Goal: Task Accomplishment & Management: Complete application form

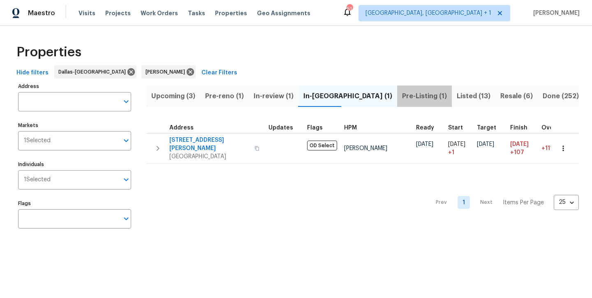
click at [402, 97] on span "Pre-Listing (1)" at bounding box center [424, 96] width 45 height 12
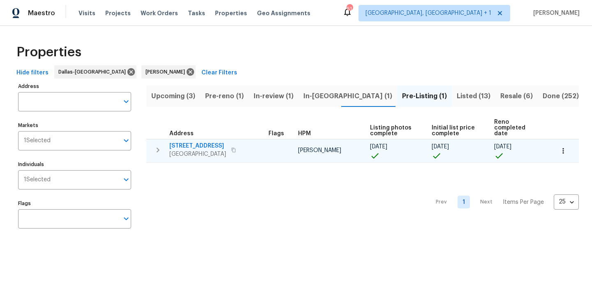
click at [184, 142] on span "[STREET_ADDRESS]" at bounding box center [197, 146] width 57 height 8
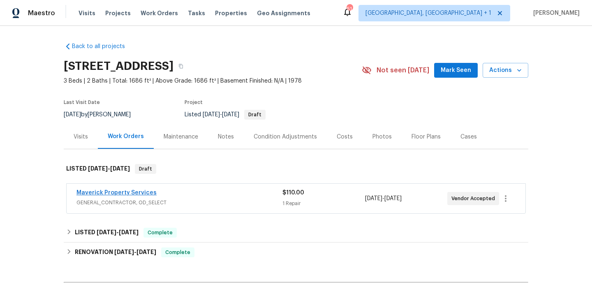
click at [123, 194] on link "Maverick Property Services" at bounding box center [117, 193] width 80 height 6
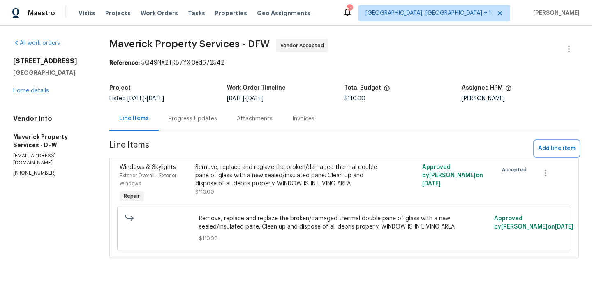
click at [547, 152] on span "Add line item" at bounding box center [556, 149] width 37 height 10
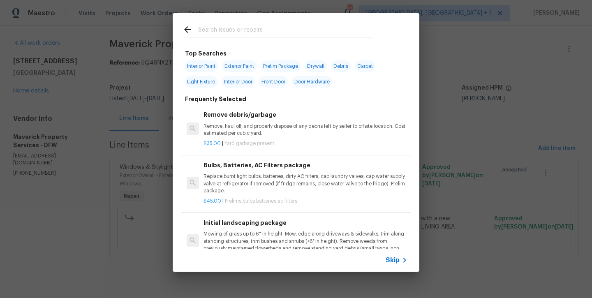
click at [231, 31] on input "text" at bounding box center [285, 31] width 174 height 12
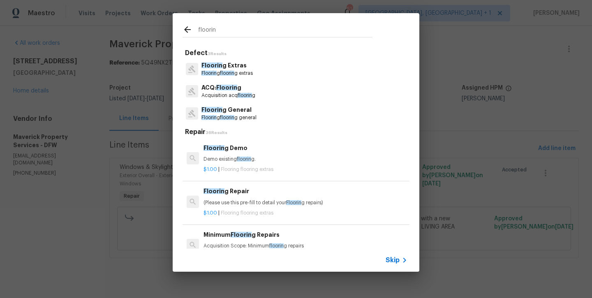
type input "flooring"
drag, startPoint x: 231, startPoint y: 31, endPoint x: 227, endPoint y: 107, distance: 75.8
click at [227, 107] on p "Floorin g General" at bounding box center [229, 110] width 55 height 9
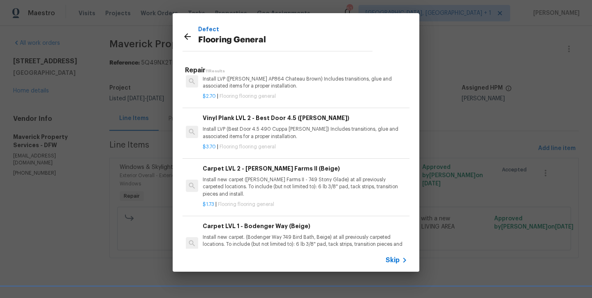
scroll to position [220, 1]
click at [241, 134] on p "Install LVP (Best Door 4.5 490 Cuppa Joe) Includes transitions, glue and associ…" at bounding box center [305, 134] width 204 height 14
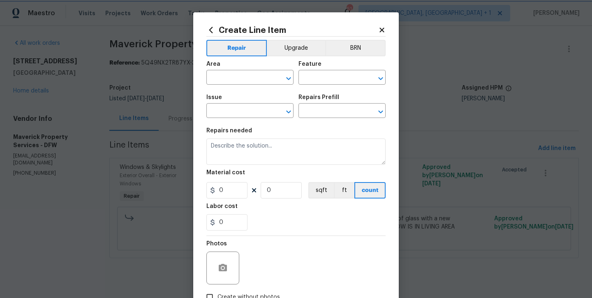
type input "Overall Flooring"
type input "Flooring General"
type input "Vinyl Plank LVL 2 - Best Door 4.5 (Brown) $3.70"
type textarea "Install LVP (Best Door 4.5 490 Cuppa Joe) Includes transitions, glue and associ…"
type input "3.7"
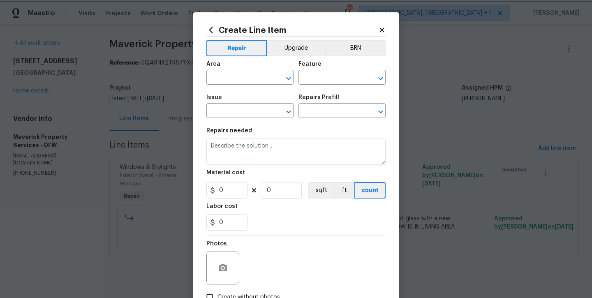
type input "1"
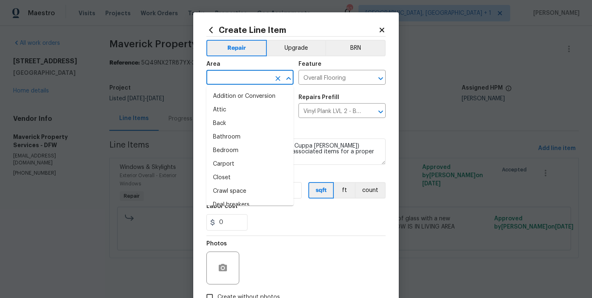
click at [244, 80] on input "text" at bounding box center [238, 78] width 64 height 13
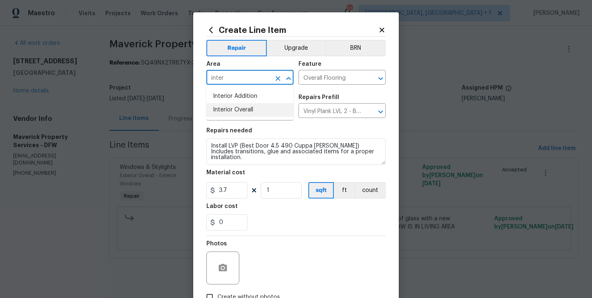
click at [234, 111] on li "Interior Overall" at bounding box center [249, 110] width 87 height 14
type input "Interior Overall"
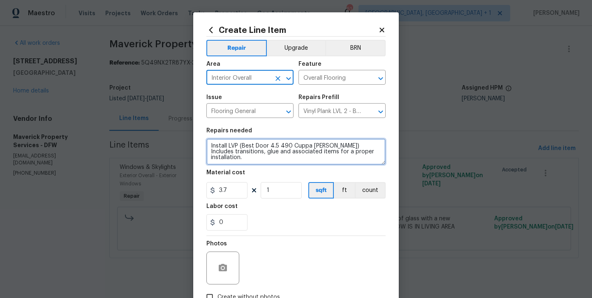
click at [321, 146] on textarea "Install LVP (Best Door 4.5 490 Cuppa Joe) Includes transitions, glue and associ…" at bounding box center [295, 152] width 179 height 26
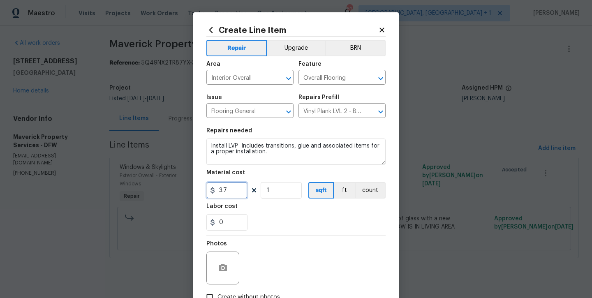
click at [240, 191] on input "3.7" at bounding box center [226, 190] width 41 height 16
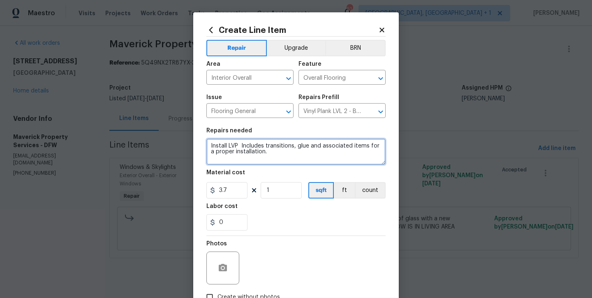
click at [281, 158] on textarea "Install LVP Includes transitions, glue and associated items for a proper instal…" at bounding box center [295, 152] width 179 height 26
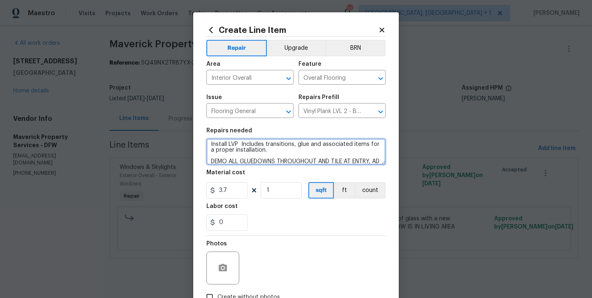
scroll to position [12, 0]
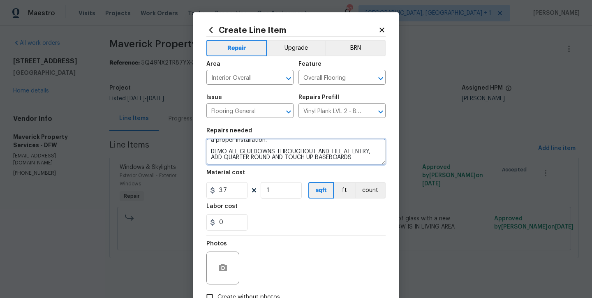
type textarea "Install LVP Includes transitions, glue and associated items for a proper instal…"
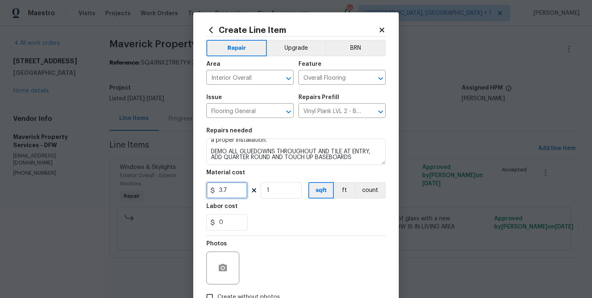
click at [230, 196] on input "3.7" at bounding box center [226, 190] width 41 height 16
type input "11817"
click at [281, 222] on div "0" at bounding box center [295, 222] width 179 height 16
click at [310, 53] on button "Upgrade" at bounding box center [296, 48] width 59 height 16
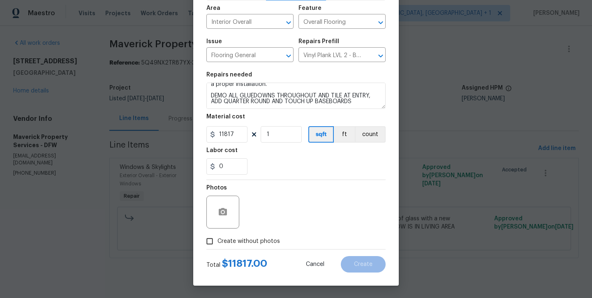
scroll to position [56, 0]
click at [258, 244] on span "Create without photos" at bounding box center [249, 241] width 63 height 9
click at [218, 244] on input "Create without photos" at bounding box center [210, 242] width 16 height 16
checkbox input "true"
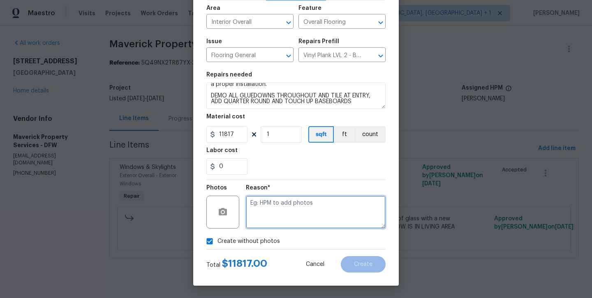
click at [281, 205] on textarea at bounding box center [316, 212] width 140 height 33
type textarea "will add later"
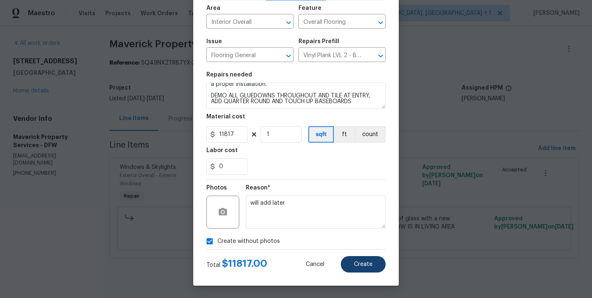
click at [351, 257] on button "Create" at bounding box center [363, 264] width 45 height 16
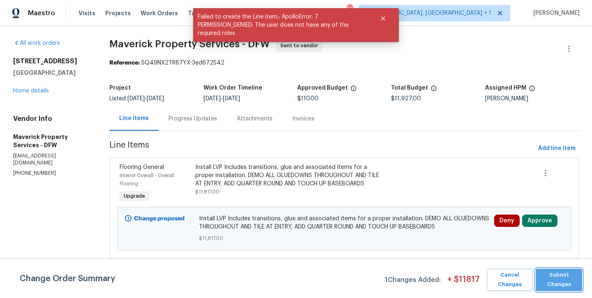
click at [548, 280] on span "Submit Changes" at bounding box center [559, 280] width 38 height 19
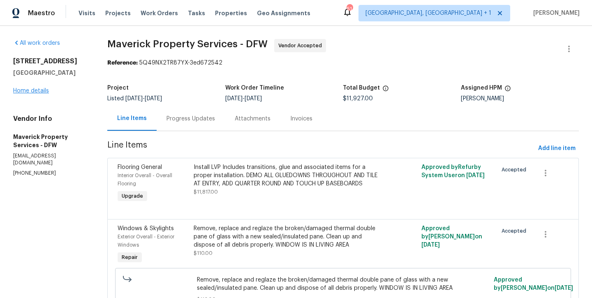
click at [27, 93] on link "Home details" at bounding box center [31, 91] width 36 height 6
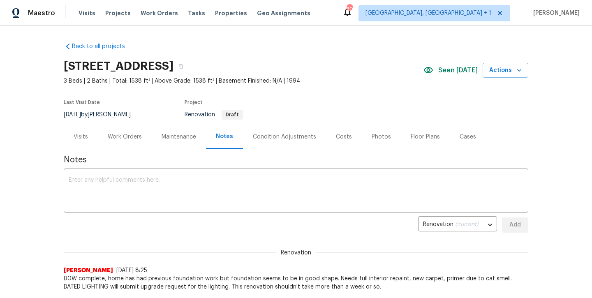
click at [128, 139] on div "Work Orders" at bounding box center [125, 137] width 34 height 8
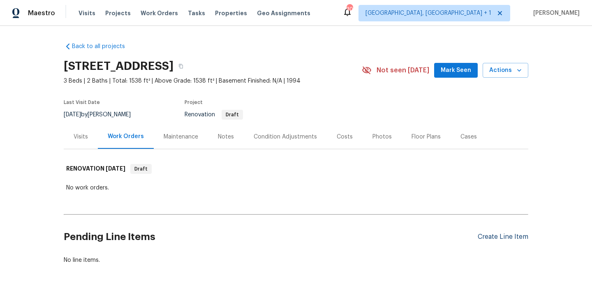
click at [504, 239] on div "Create Line Item" at bounding box center [503, 237] width 51 height 8
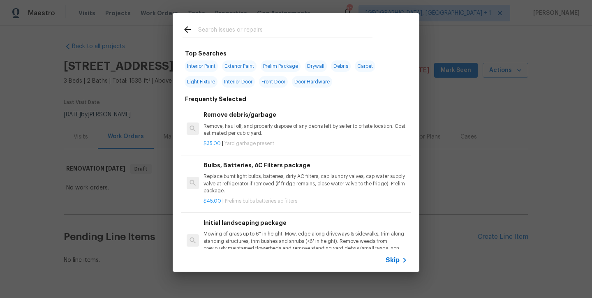
click at [211, 69] on span "Interior Paint" at bounding box center [201, 66] width 33 height 12
type input "Interior Paint"
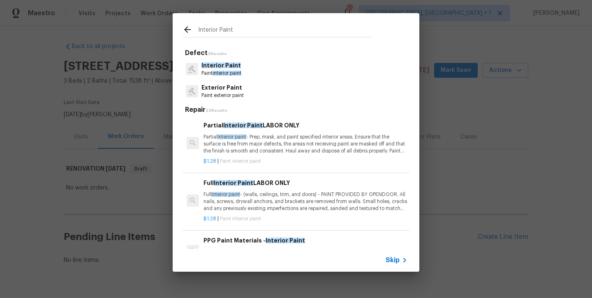
click at [243, 180] on span "Interior Paint" at bounding box center [233, 183] width 39 height 6
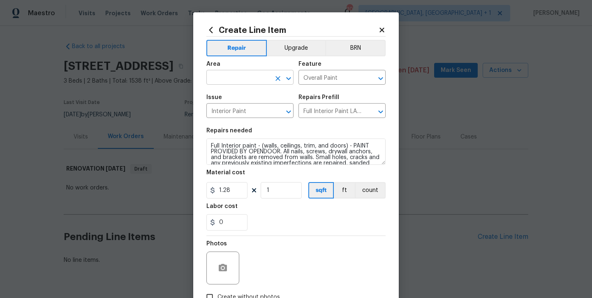
click at [240, 80] on input "text" at bounding box center [238, 78] width 64 height 13
click at [240, 107] on li "Interior Overall" at bounding box center [249, 110] width 87 height 14
type input "Interior Overall"
click at [272, 189] on input "1" at bounding box center [281, 190] width 41 height 16
type input "1550"
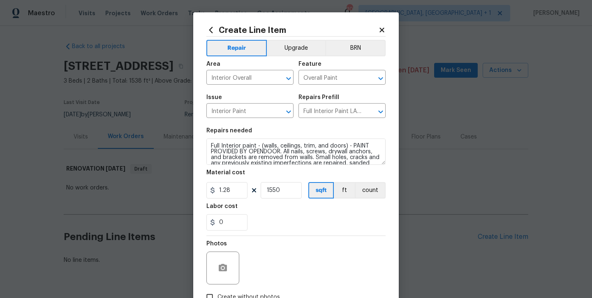
click at [277, 232] on section "Repairs needed Full Interior paint - (walls, ceilings, trim, and doors) - PAINT…" at bounding box center [295, 179] width 179 height 113
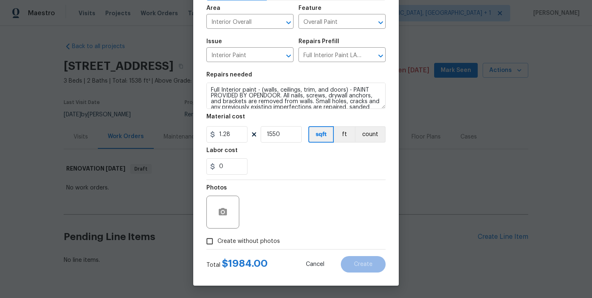
click at [260, 237] on label "Create without photos" at bounding box center [241, 242] width 78 height 16
click at [218, 237] on input "Create without photos" at bounding box center [210, 242] width 16 height 16
checkbox input "true"
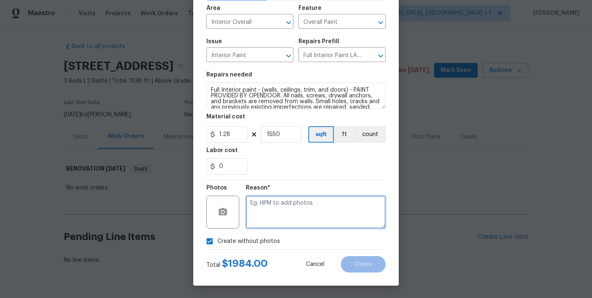
click at [297, 198] on textarea at bounding box center [316, 212] width 140 height 33
type textarea "will add later"
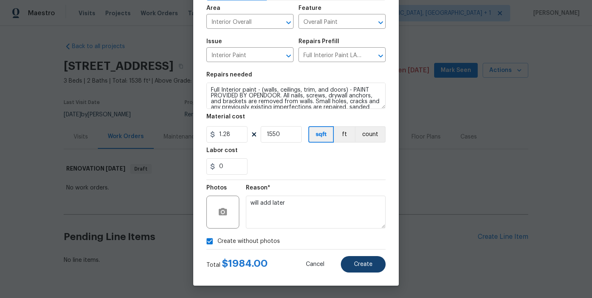
click at [371, 263] on span "Create" at bounding box center [363, 265] width 19 height 6
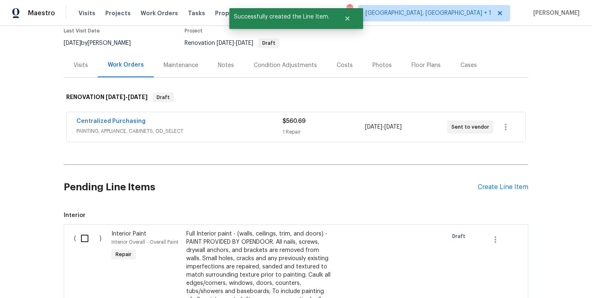
scroll to position [72, 0]
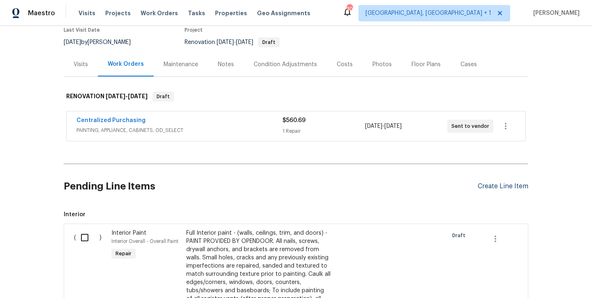
click at [492, 189] on div "Create Line Item" at bounding box center [503, 187] width 51 height 8
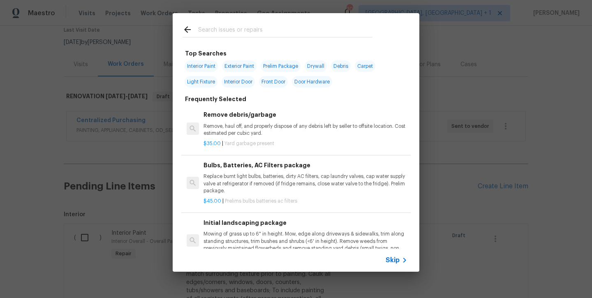
click at [259, 30] on input "text" at bounding box center [285, 31] width 174 height 12
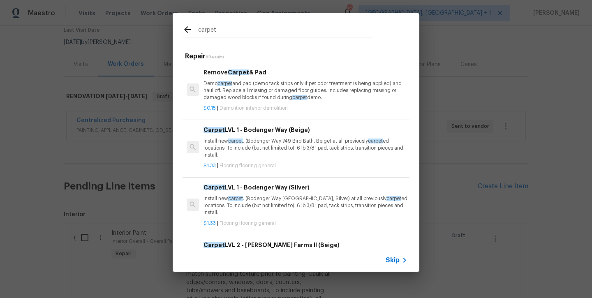
type input "carpet"
click at [234, 145] on p "Install new carpet . (Bodenger Way 749 Bird Bath, Beige) at all previously carp…" at bounding box center [306, 148] width 204 height 21
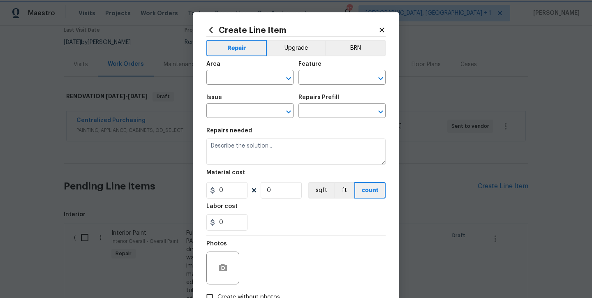
type input "Overall Flooring"
type input "Flooring General"
type input "Carpet LVL 1 - Bodenger Way (Beige) $1.33"
type textarea "Install new carpet. (Bodenger Way 749 Bird Bath, Beige) at all previously carpe…"
type input "1.33"
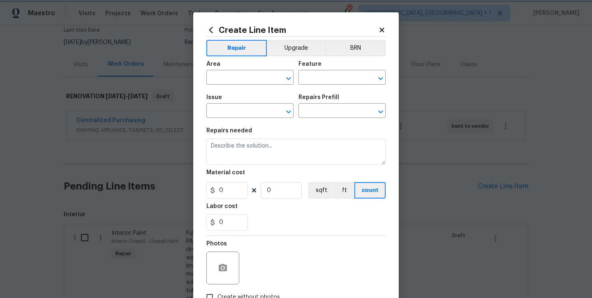
type input "1"
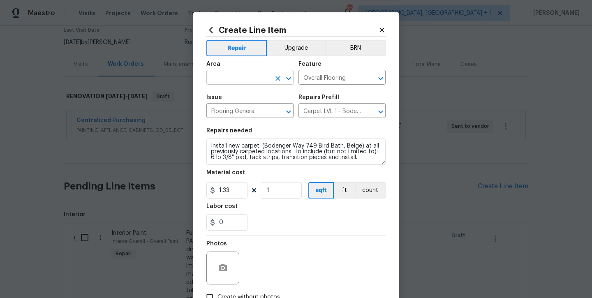
click at [235, 78] on input "text" at bounding box center [238, 78] width 64 height 13
click at [240, 113] on li "Interior Overall" at bounding box center [249, 110] width 87 height 14
type input "Interior Overall"
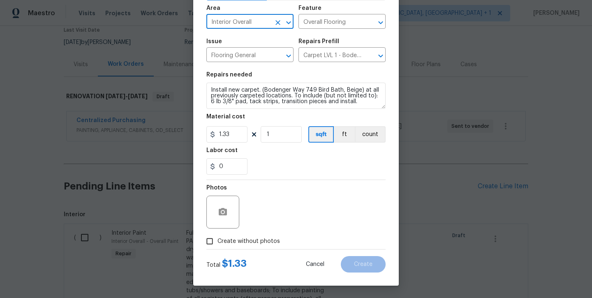
scroll to position [56, 0]
click at [258, 245] on span "Create without photos" at bounding box center [249, 241] width 63 height 9
click at [218, 245] on input "Create without photos" at bounding box center [210, 242] width 16 height 16
checkbox input "true"
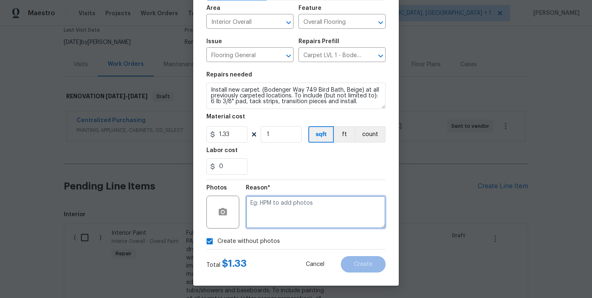
click at [278, 225] on textarea at bounding box center [316, 212] width 140 height 33
type textarea "wi"
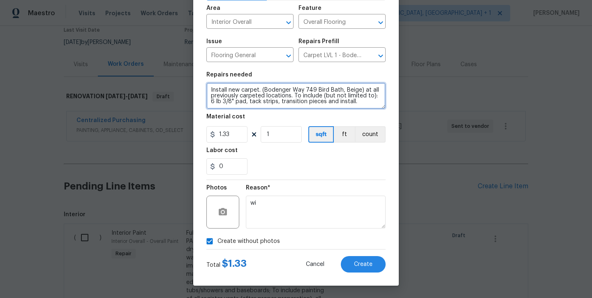
click at [361, 100] on textarea "Install new carpet. (Bodenger Way 749 Bird Bath, Beige) at all previously carpe…" at bounding box center [295, 96] width 179 height 26
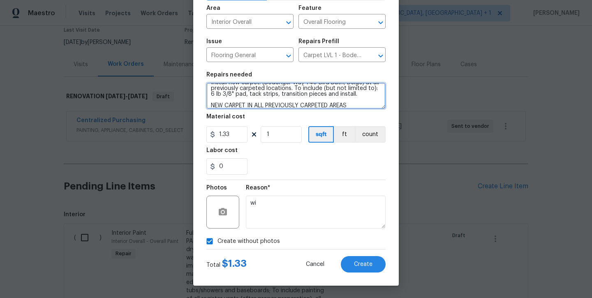
type textarea "Install new carpet. (Bodenger Way 749 Bird Bath, Beige) at all previously carpe…"
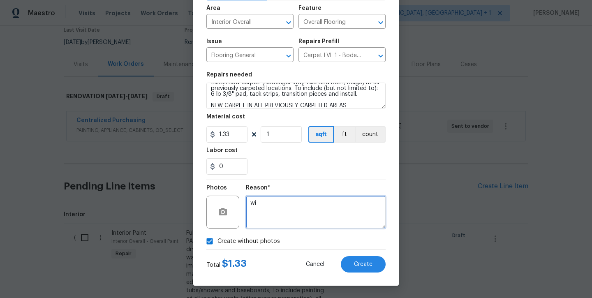
click at [336, 218] on textarea "wi" at bounding box center [316, 212] width 140 height 33
type textarea "will add later"
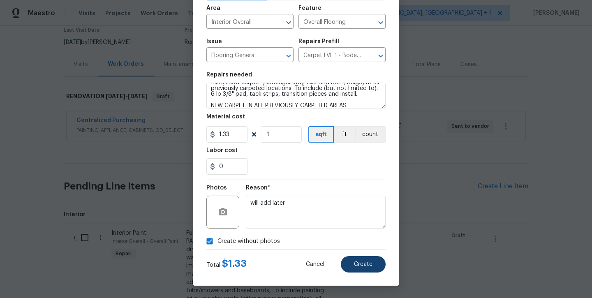
click at [369, 264] on span "Create" at bounding box center [363, 265] width 19 height 6
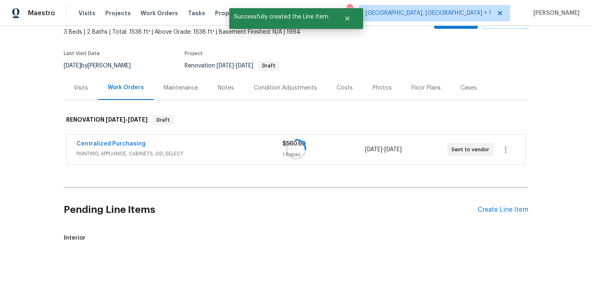
scroll to position [49, 0]
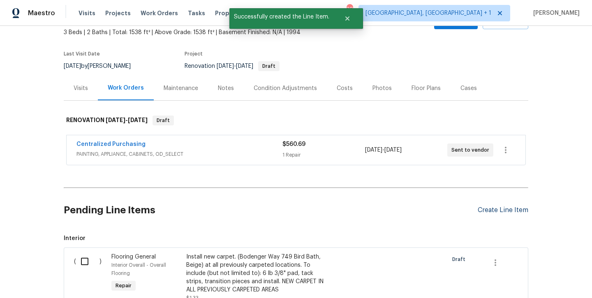
click at [490, 211] on div "Create Line Item" at bounding box center [503, 210] width 51 height 8
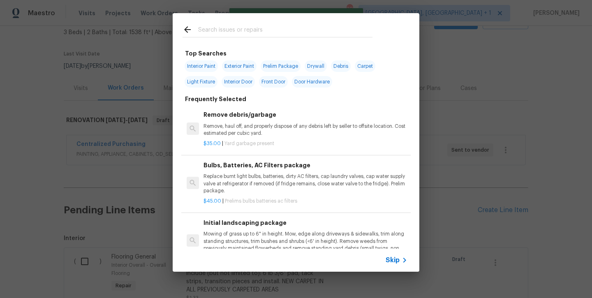
click at [257, 170] on div "Bulbs, Batteries, AC Filters package Replace burnt light bulbs, batteries, dirt…" at bounding box center [306, 178] width 204 height 34
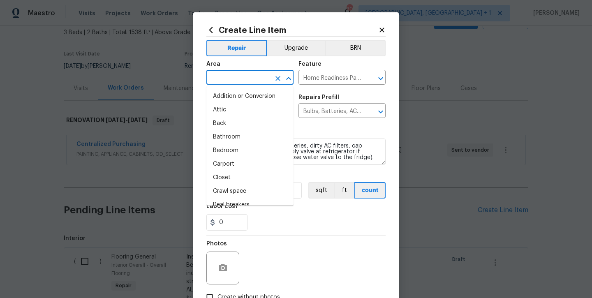
click at [241, 80] on input "text" at bounding box center [238, 78] width 64 height 13
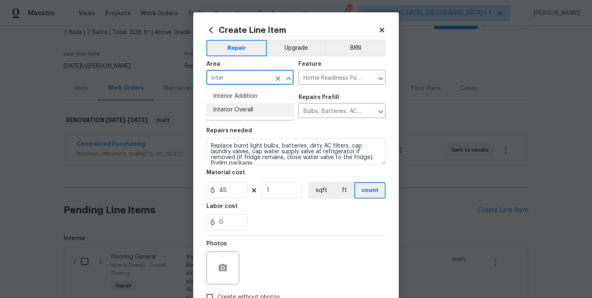
click at [251, 109] on li "Interior Overall" at bounding box center [249, 110] width 87 height 14
type input "Interior Overall"
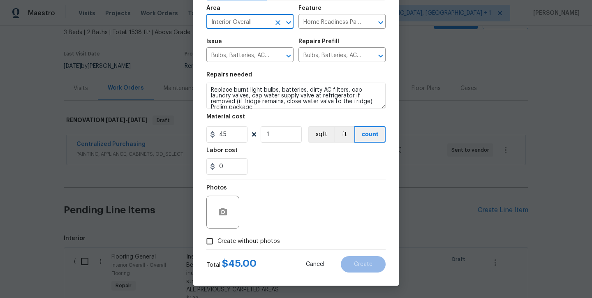
click at [261, 232] on div "Photos" at bounding box center [295, 206] width 179 height 53
click at [262, 244] on span "Create without photos" at bounding box center [249, 241] width 63 height 9
click at [218, 244] on input "Create without photos" at bounding box center [210, 242] width 16 height 16
checkbox input "true"
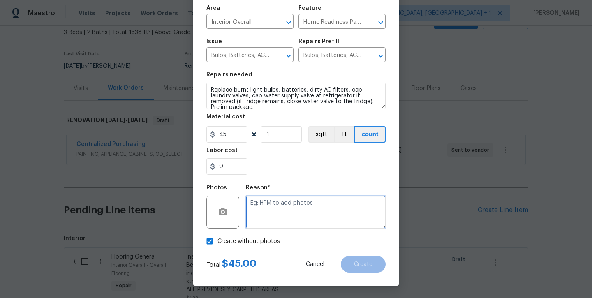
click at [281, 226] on textarea at bounding box center [316, 212] width 140 height 33
type textarea "will add later"
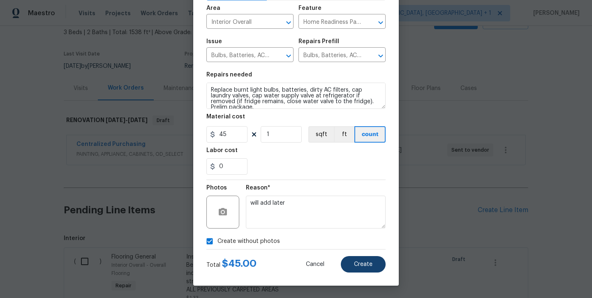
click at [350, 262] on button "Create" at bounding box center [363, 264] width 45 height 16
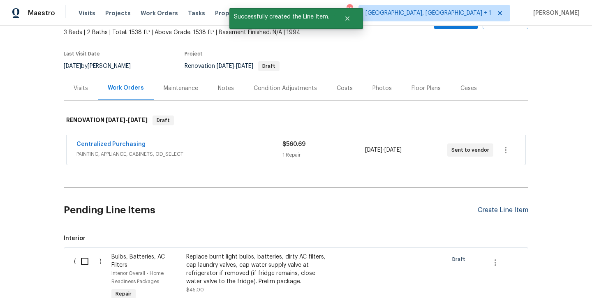
click at [489, 211] on div "Create Line Item" at bounding box center [503, 210] width 51 height 8
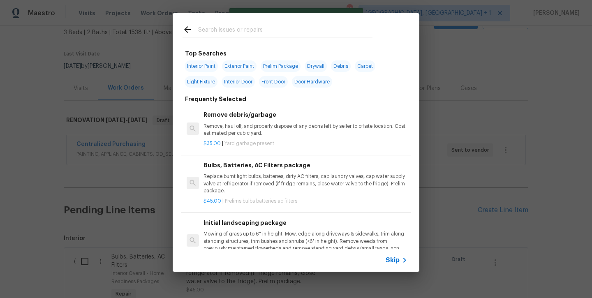
click at [254, 33] on input "text" at bounding box center [285, 31] width 174 height 12
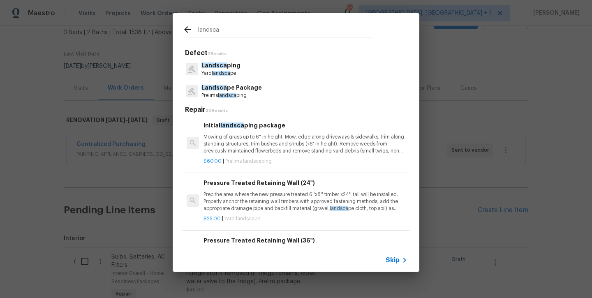
type input "landsca"
drag, startPoint x: 254, startPoint y: 33, endPoint x: 243, endPoint y: 93, distance: 60.7
click at [243, 93] on p "Prelims landsca ping" at bounding box center [232, 95] width 60 height 7
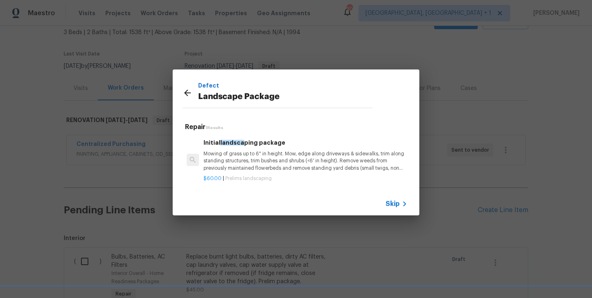
click at [261, 146] on h6 "Initial landsca ping package" at bounding box center [306, 142] width 204 height 9
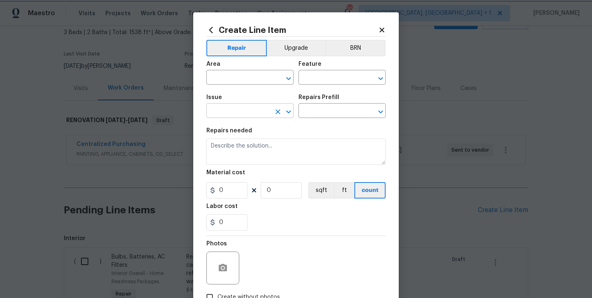
type input "Home Readiness Packages"
type input "Landscape Package"
type textarea "Mowing of grass up to 6" in height. Mow, edge along driveways & sidewalks, trim…"
type input "1"
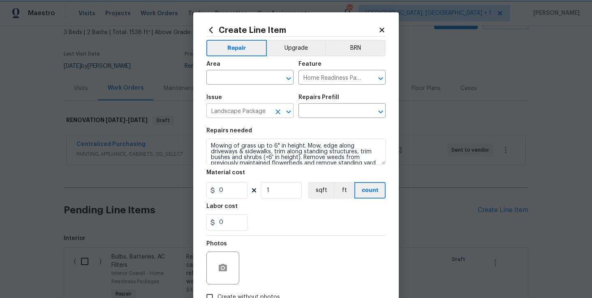
type input "Initial landscaping package $60.00"
type input "60"
click at [260, 86] on span "Area ​" at bounding box center [249, 72] width 87 height 33
click at [258, 82] on input "text" at bounding box center [238, 78] width 64 height 13
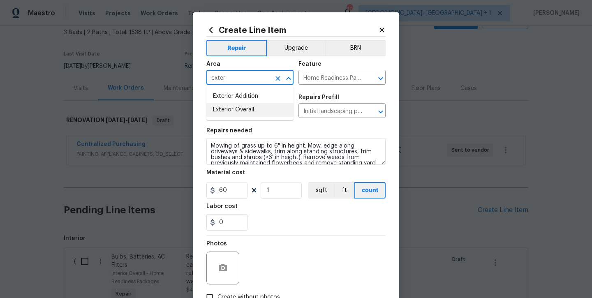
click at [255, 111] on li "Exterior Overall" at bounding box center [249, 110] width 87 height 14
type input "Exterior Overall"
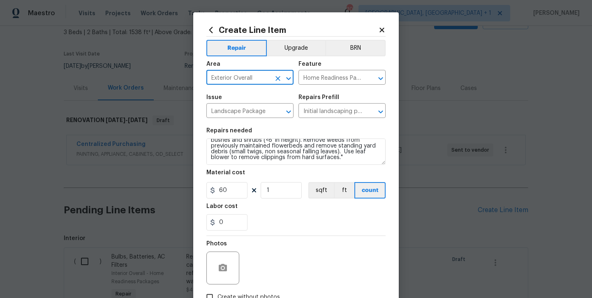
scroll to position [17, 0]
click at [307, 158] on textarea "Mowing of grass up to 6" in height. Mow, edge along driveways & sidewalks, trim…" at bounding box center [295, 152] width 179 height 26
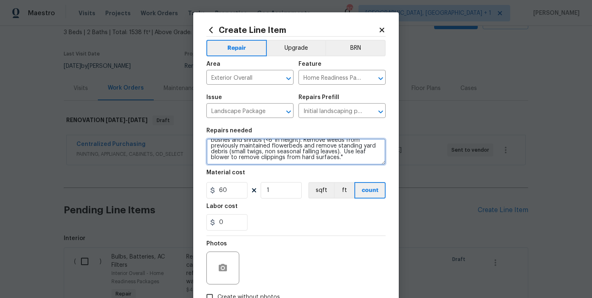
scroll to position [25, 0]
type textarea "Mowing of grass up to 6" in height. Mow, edge along driveways & sidewalks, trim…"
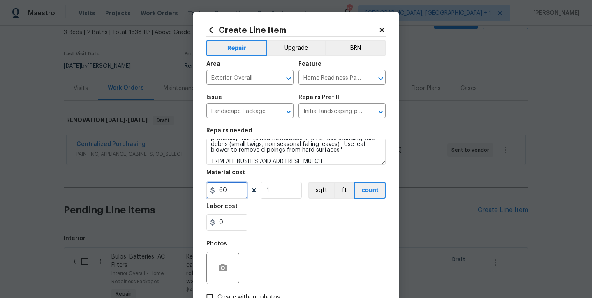
click at [223, 194] on input "60" at bounding box center [226, 190] width 41 height 16
click at [223, 193] on input "60" at bounding box center [226, 190] width 41 height 16
click at [224, 193] on input "60" at bounding box center [226, 190] width 41 height 16
click at [224, 190] on input "60" at bounding box center [226, 190] width 41 height 16
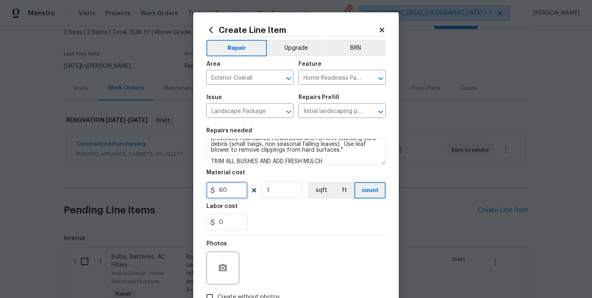
click at [224, 190] on input "60" at bounding box center [226, 190] width 41 height 16
type input "250"
click at [245, 230] on input "0" at bounding box center [226, 222] width 41 height 16
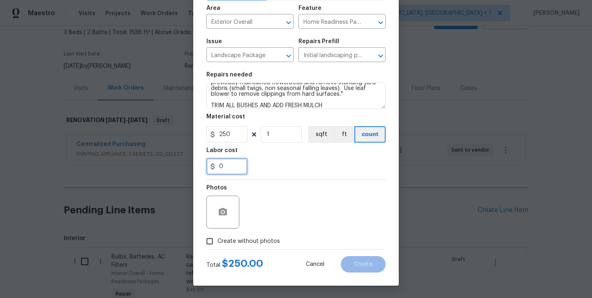
scroll to position [56, 0]
click at [245, 238] on span "Create without photos" at bounding box center [249, 241] width 63 height 9
click at [218, 238] on input "Create without photos" at bounding box center [210, 242] width 16 height 16
checkbox input "true"
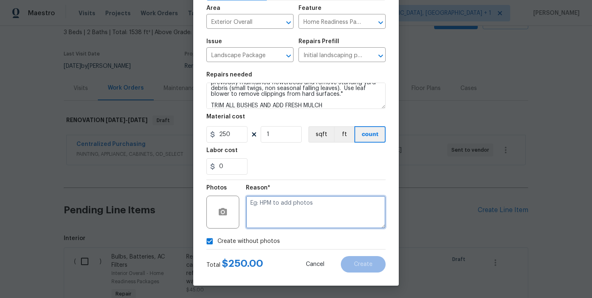
click at [281, 213] on textarea at bounding box center [316, 212] width 140 height 33
type textarea "will add later"
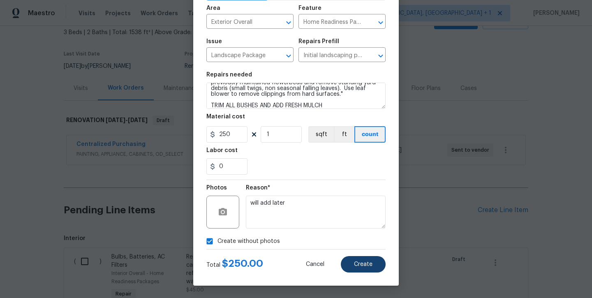
click at [367, 264] on span "Create" at bounding box center [363, 265] width 19 height 6
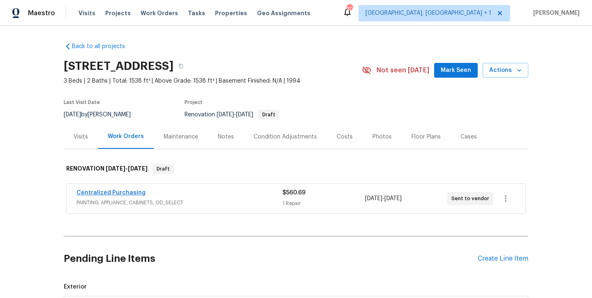
scroll to position [93, 0]
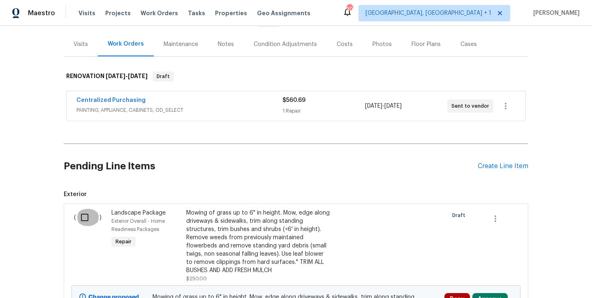
click at [86, 216] on input "checkbox" at bounding box center [87, 217] width 23 height 17
checkbox input "true"
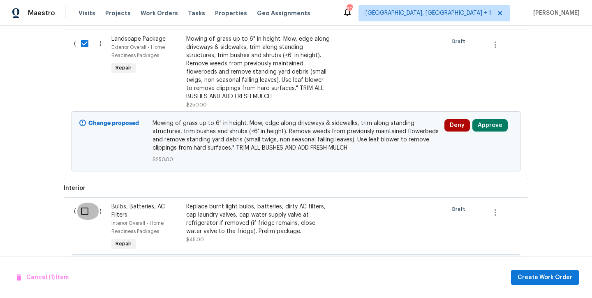
click at [86, 209] on input "checkbox" at bounding box center [87, 211] width 23 height 17
checkbox input "true"
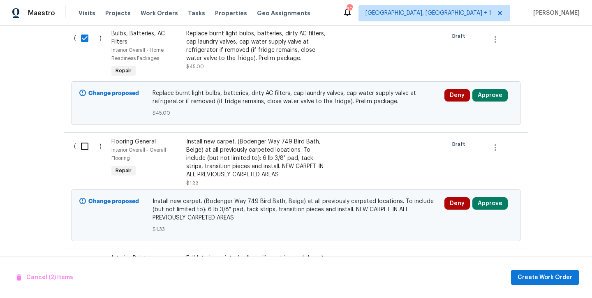
scroll to position [590, 0]
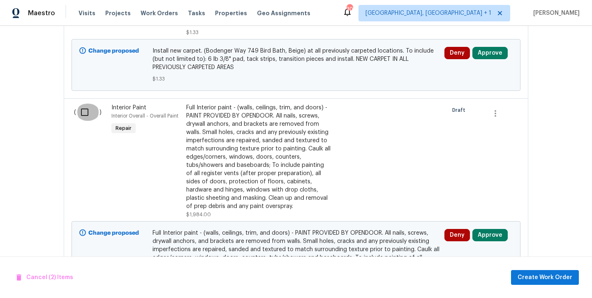
click at [90, 115] on input "checkbox" at bounding box center [87, 112] width 23 height 17
checkbox input "true"
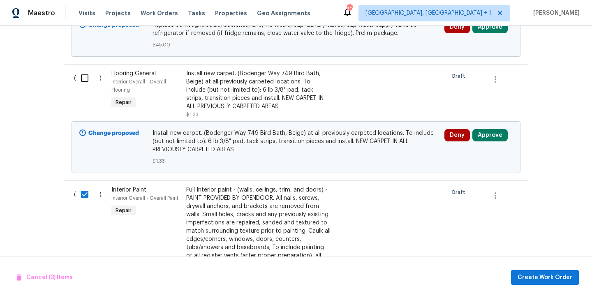
scroll to position [504, 0]
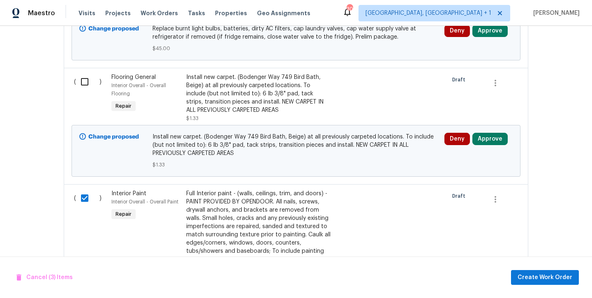
click at [86, 84] on input "checkbox" at bounding box center [87, 81] width 23 height 17
checkbox input "true"
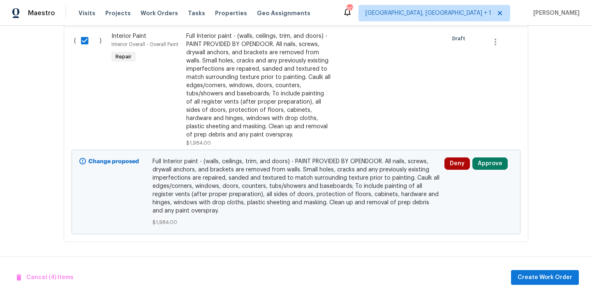
scroll to position [661, 0]
click at [544, 272] on button "Create Work Order" at bounding box center [545, 277] width 68 height 15
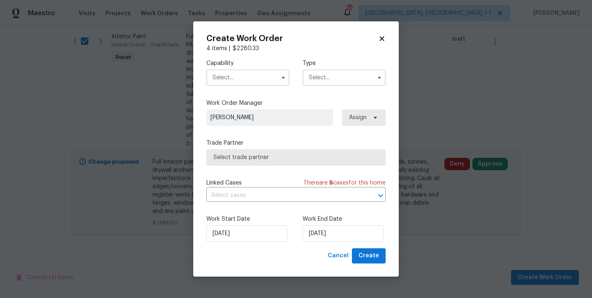
click at [257, 80] on input "text" at bounding box center [247, 78] width 83 height 16
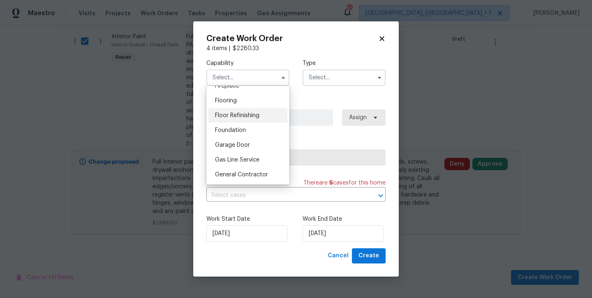
scroll to position [332, 0]
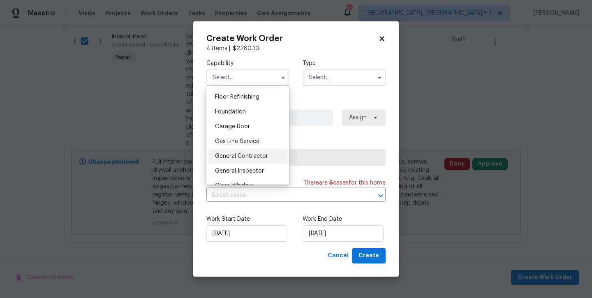
click at [244, 158] on span "General Contractor" at bounding box center [241, 156] width 53 height 6
type input "General Contractor"
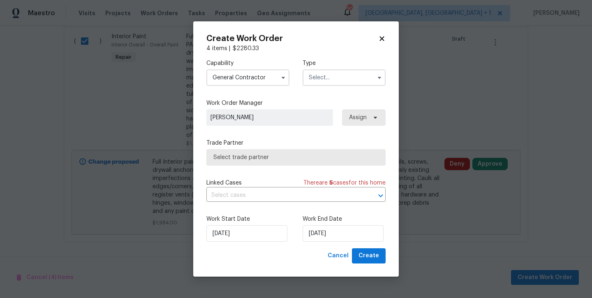
click at [329, 79] on input "text" at bounding box center [344, 78] width 83 height 16
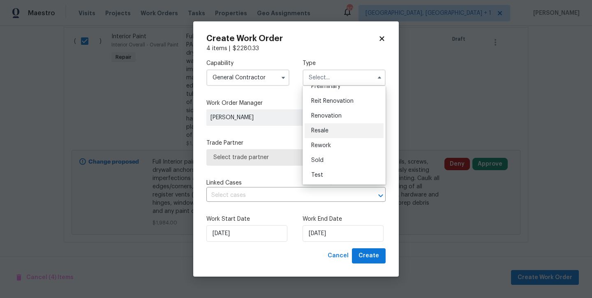
scroll to position [187, 0]
click at [335, 119] on div "Renovation" at bounding box center [344, 116] width 79 height 15
type input "Renovation"
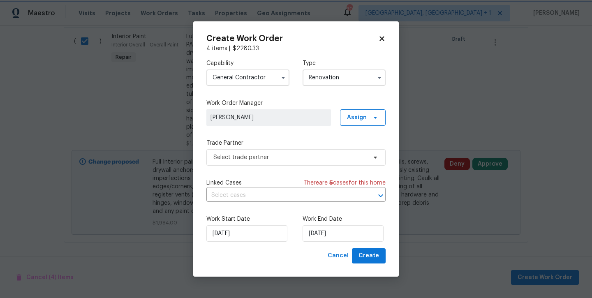
scroll to position [0, 0]
click at [319, 162] on span "Select trade partner" at bounding box center [295, 157] width 179 height 16
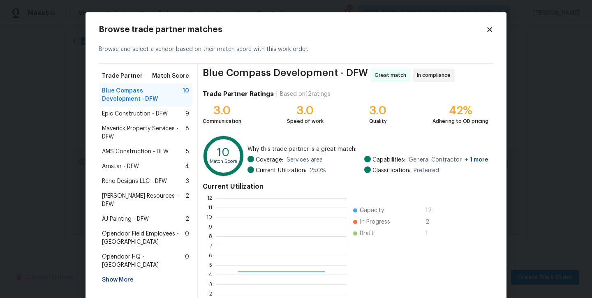
scroll to position [115, 130]
click at [146, 111] on span "Epic Construction - DFW" at bounding box center [135, 114] width 66 height 8
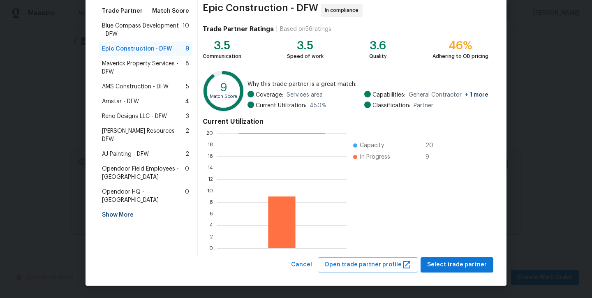
scroll to position [65, 0]
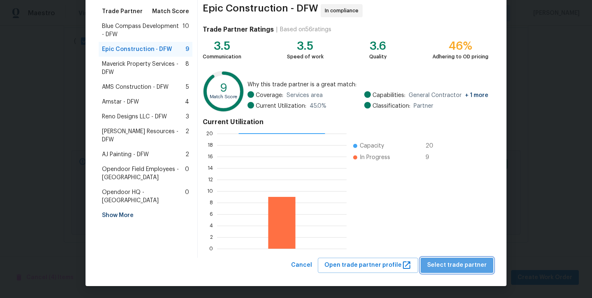
click at [464, 265] on span "Select trade partner" at bounding box center [457, 265] width 60 height 10
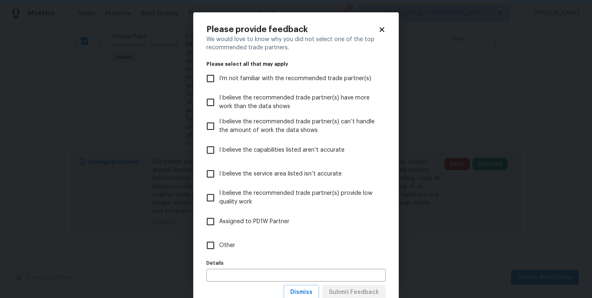
scroll to position [0, 0]
click at [215, 244] on input "Other" at bounding box center [210, 245] width 17 height 17
checkbox input "true"
click at [209, 225] on input "Assigned to PD1W Partner" at bounding box center [210, 221] width 17 height 17
checkbox input "true"
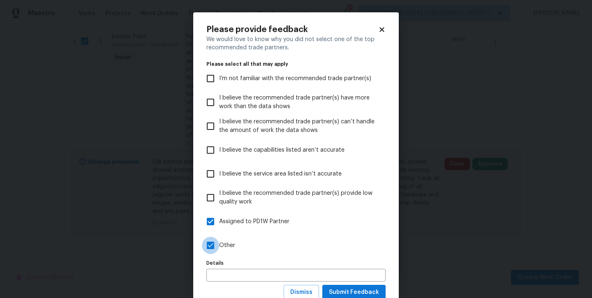
click at [211, 251] on input "Other" at bounding box center [210, 245] width 17 height 17
checkbox input "false"
click at [337, 291] on span "Submit Feedback" at bounding box center [354, 293] width 50 height 10
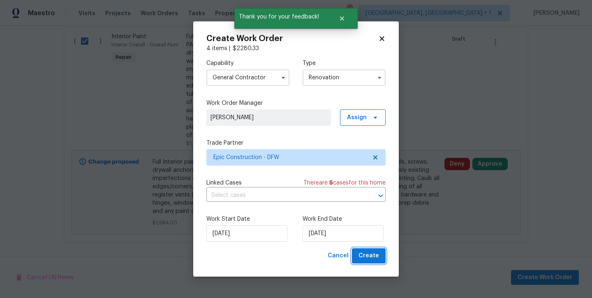
click at [373, 260] on span "Create" at bounding box center [369, 256] width 21 height 10
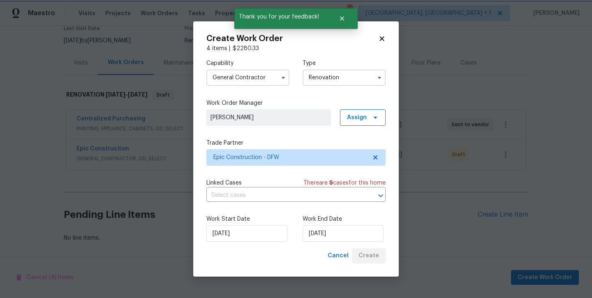
scroll to position [74, 0]
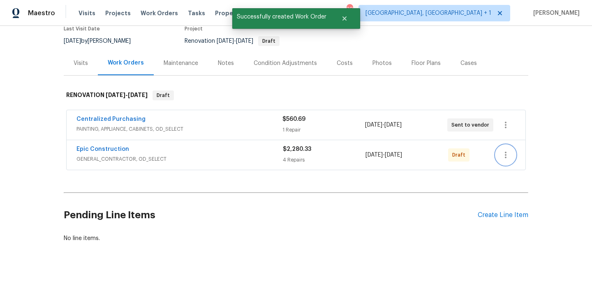
click at [503, 158] on icon "button" at bounding box center [506, 155] width 10 height 10
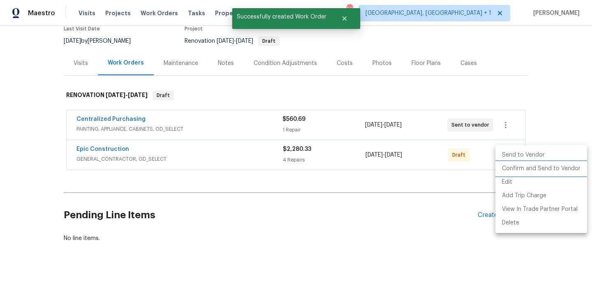
click at [505, 165] on li "Confirm and Send to Vendor" at bounding box center [542, 169] width 92 height 14
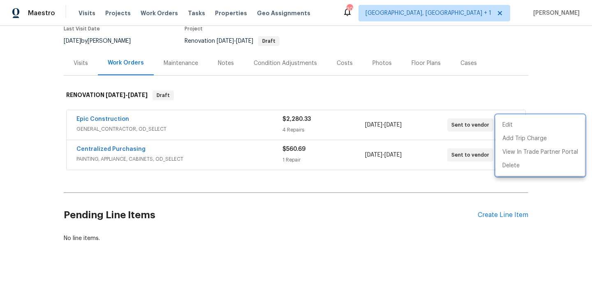
click at [106, 121] on div at bounding box center [296, 149] width 592 height 298
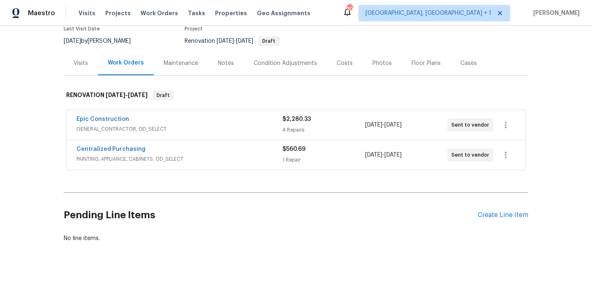
click at [106, 121] on link "Epic Construction" at bounding box center [103, 119] width 53 height 6
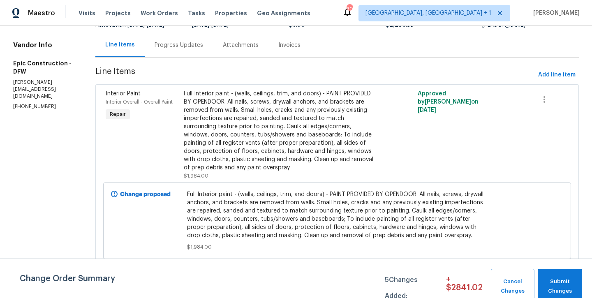
scroll to position [73, 0]
click at [229, 148] on div "Full Interior paint - (walls, ceilings, trim, and doors) - PAINT PROVIDED BY OP…" at bounding box center [279, 131] width 190 height 82
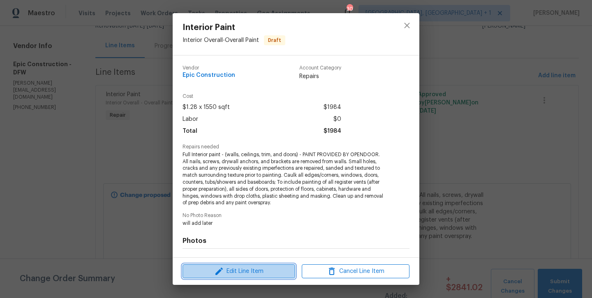
click at [225, 267] on span "Edit Line Item" at bounding box center [239, 272] width 108 height 10
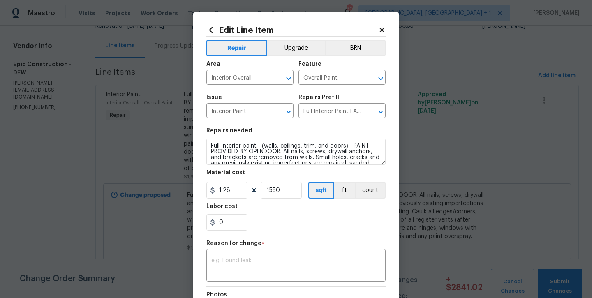
scroll to position [0, 0]
click at [385, 28] on icon at bounding box center [381, 29] width 7 height 7
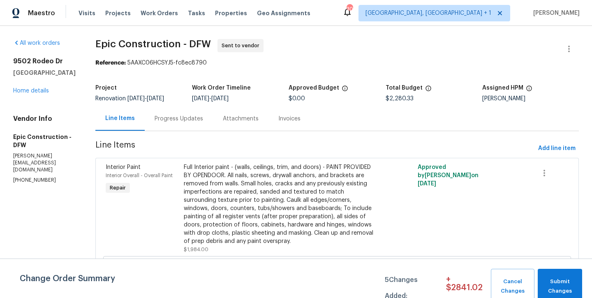
click at [26, 98] on div "All work orders 9502 Rodeo Dr Irving, TX 75063 Home details Vendor Info Epic Co…" at bounding box center [44, 111] width 63 height 145
click at [25, 89] on link "Home details" at bounding box center [31, 91] width 36 height 6
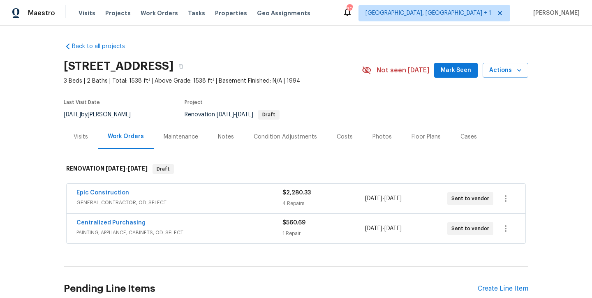
click at [231, 141] on div "Notes" at bounding box center [226, 137] width 36 height 24
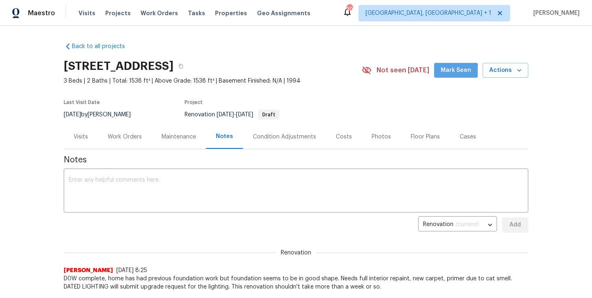
click at [448, 75] on button "Mark Seen" at bounding box center [456, 70] width 44 height 15
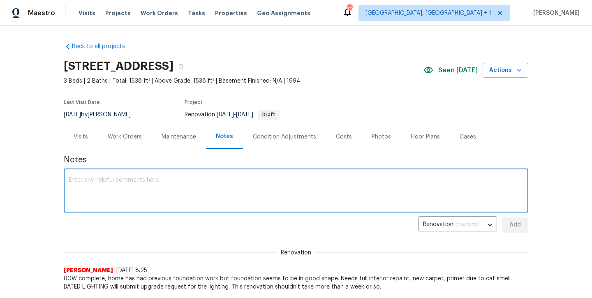
click at [264, 202] on textarea at bounding box center [296, 191] width 455 height 29
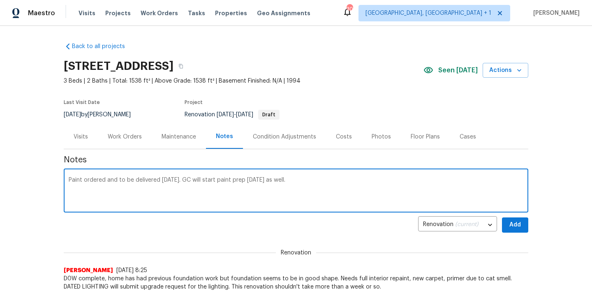
type textarea "Paint ordered and to be delivered today. GC will start paint prep today as well."
click at [510, 231] on button "Add" at bounding box center [515, 225] width 26 height 15
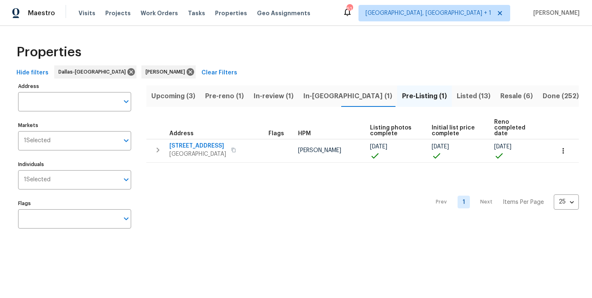
click at [285, 96] on span "In-review (1)" at bounding box center [274, 96] width 40 height 12
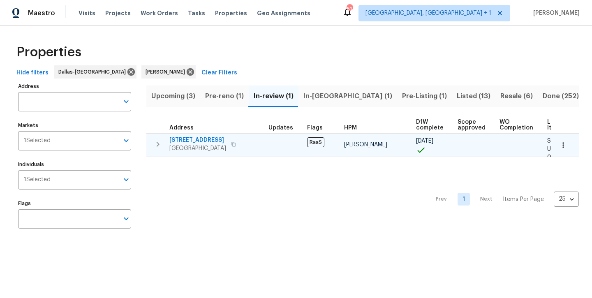
click at [193, 140] on span "2149 Teal Ct" at bounding box center [197, 140] width 57 height 8
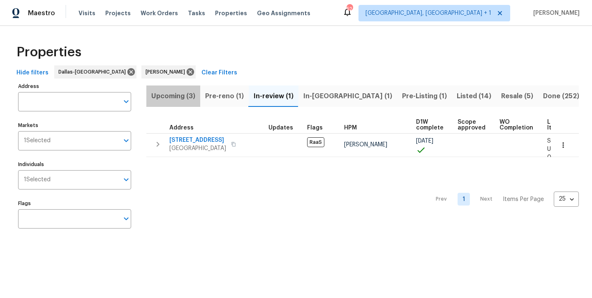
click at [174, 97] on span "Upcoming (3)" at bounding box center [173, 96] width 44 height 12
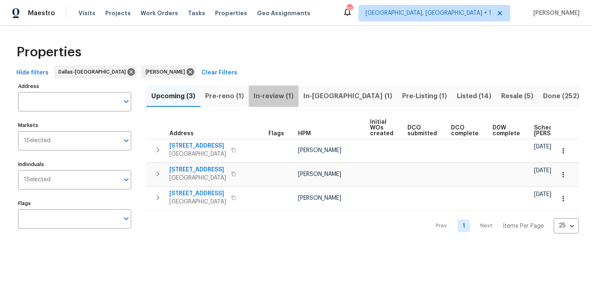
click at [270, 95] on span "In-review (1)" at bounding box center [274, 96] width 40 height 12
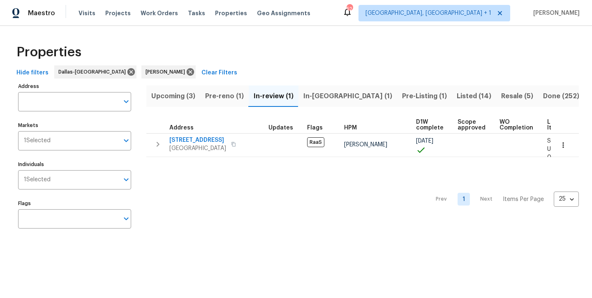
click at [457, 94] on span "Listed (14)" at bounding box center [474, 96] width 35 height 12
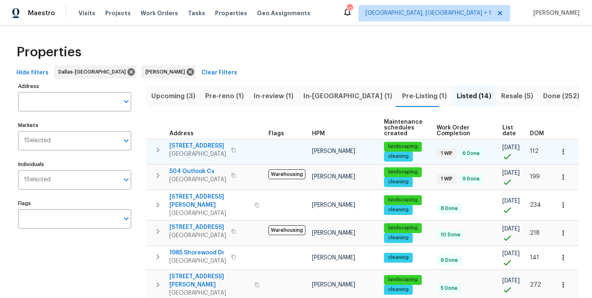
click at [223, 147] on span "13408 Dove Ranch Rd" at bounding box center [197, 146] width 57 height 8
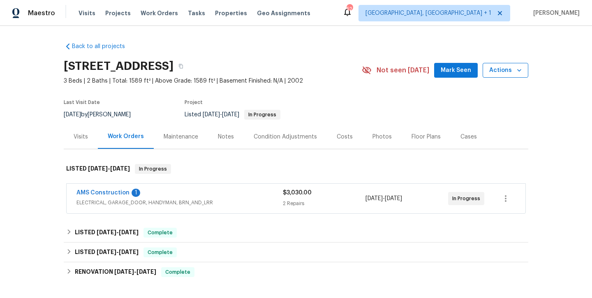
click at [504, 70] on span "Actions" at bounding box center [505, 70] width 32 height 10
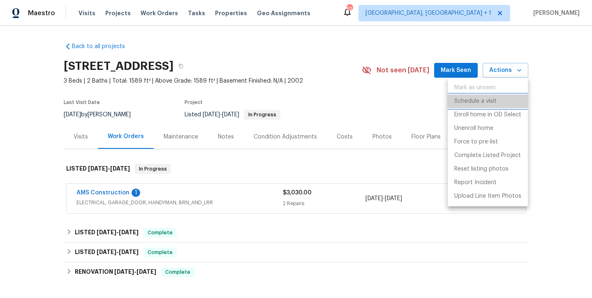
click at [483, 103] on p "Schedule a visit" at bounding box center [476, 101] width 42 height 9
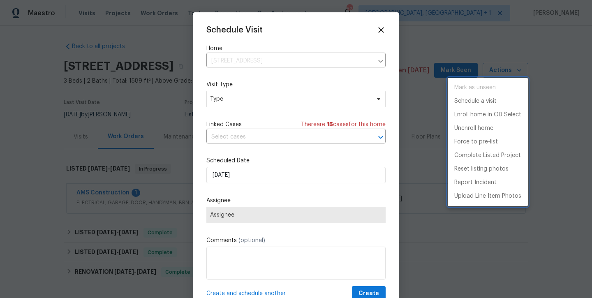
click at [275, 102] on div at bounding box center [296, 149] width 592 height 298
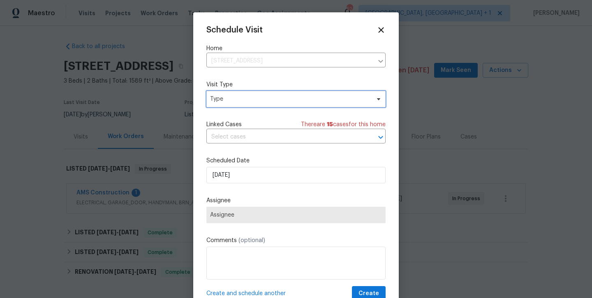
click at [275, 102] on span "Type" at bounding box center [290, 99] width 160 height 8
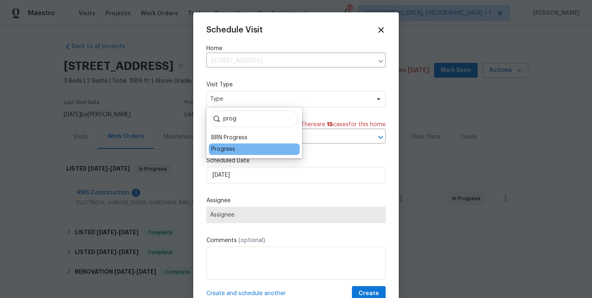
type input "prog"
click at [223, 147] on div "Progress" at bounding box center [223, 149] width 24 height 8
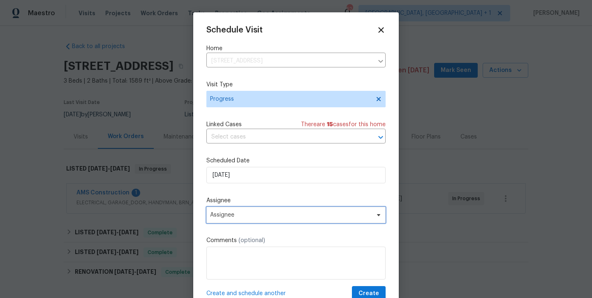
click at [274, 214] on span "Assignee" at bounding box center [290, 215] width 161 height 7
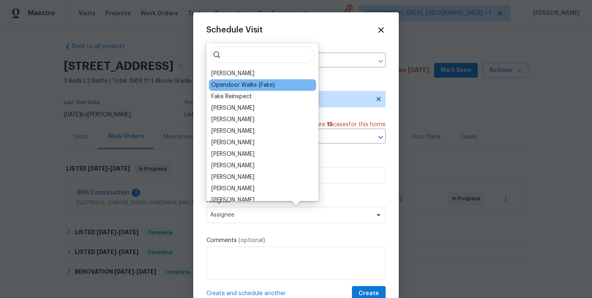
click at [230, 79] on div "Opendoor Walks (Fake)" at bounding box center [262, 85] width 107 height 12
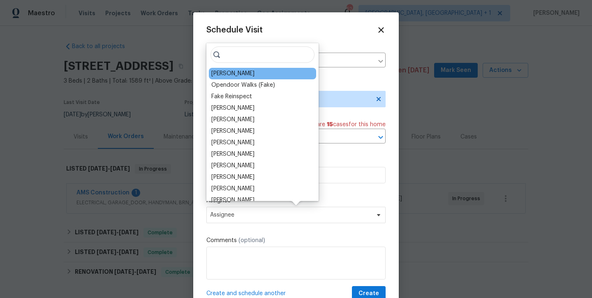
click at [230, 78] on div "[PERSON_NAME]" at bounding box center [262, 74] width 107 height 12
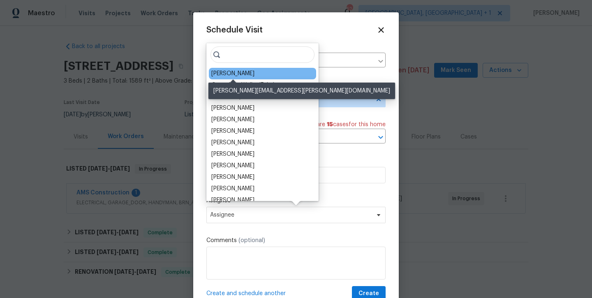
click at [234, 76] on div "[PERSON_NAME]" at bounding box center [232, 74] width 43 height 8
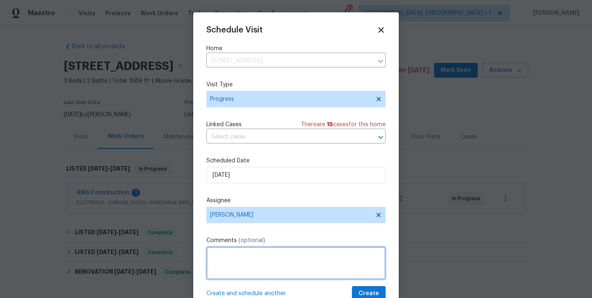
click at [321, 261] on textarea at bounding box center [295, 263] width 179 height 33
type textarea "Ready to go BOM??"
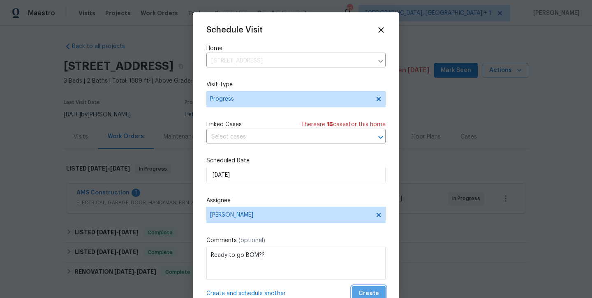
click at [376, 294] on span "Create" at bounding box center [369, 294] width 21 height 10
